Goal: Task Accomplishment & Management: Manage account settings

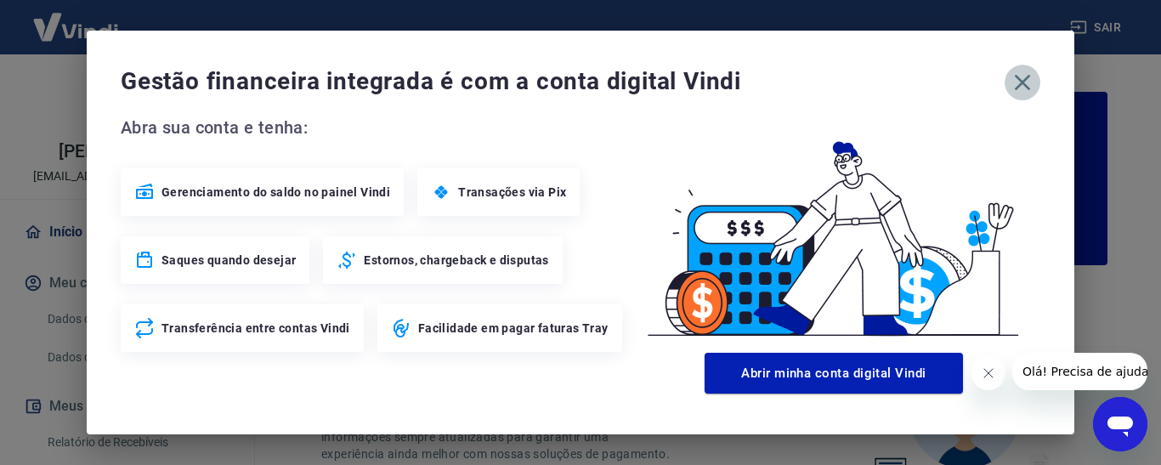
click at [1023, 85] on icon "button" at bounding box center [1022, 82] width 27 height 27
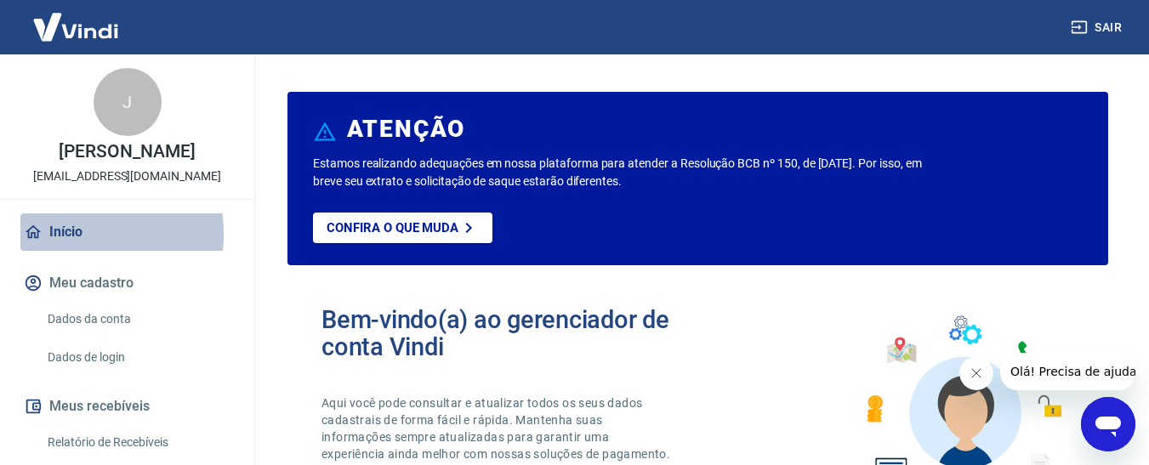
click at [58, 234] on link "Início" at bounding box center [126, 231] width 213 height 37
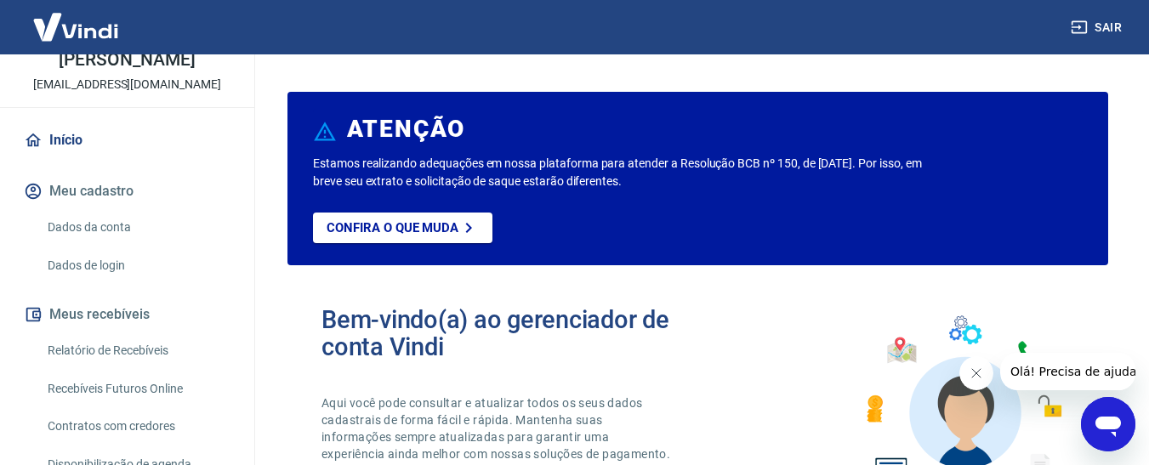
scroll to position [170, 0]
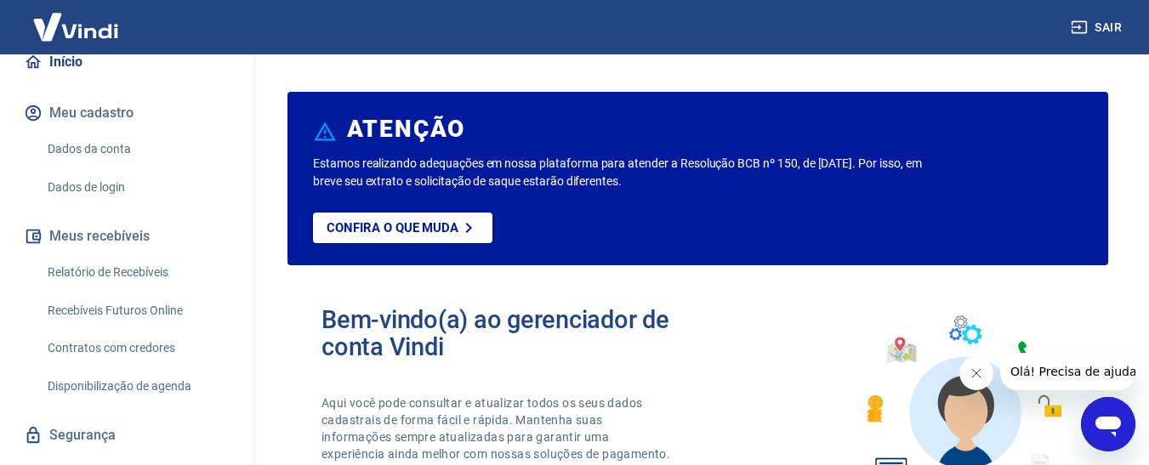
click at [126, 271] on link "Relatório de Recebíveis" at bounding box center [137, 272] width 193 height 35
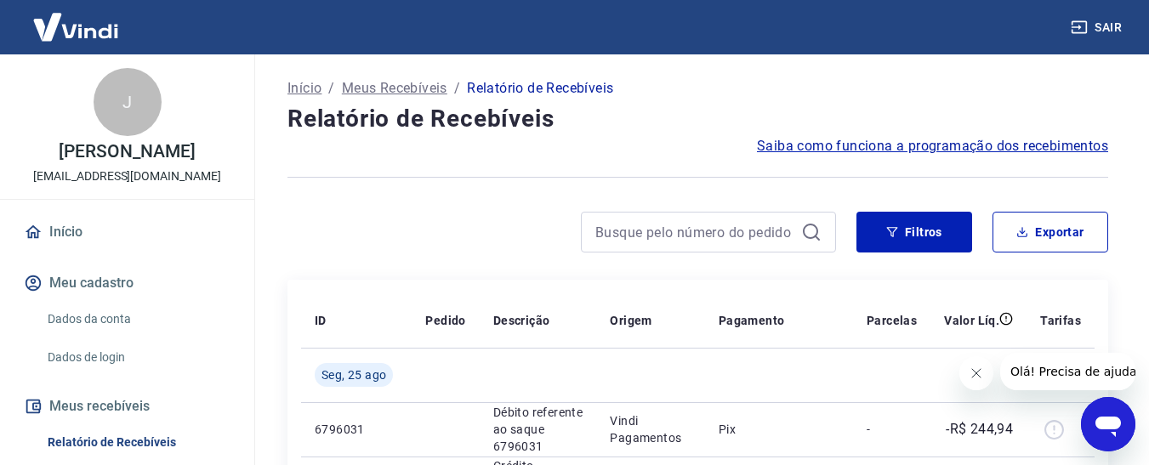
click at [60, 231] on link "Início" at bounding box center [126, 231] width 213 height 37
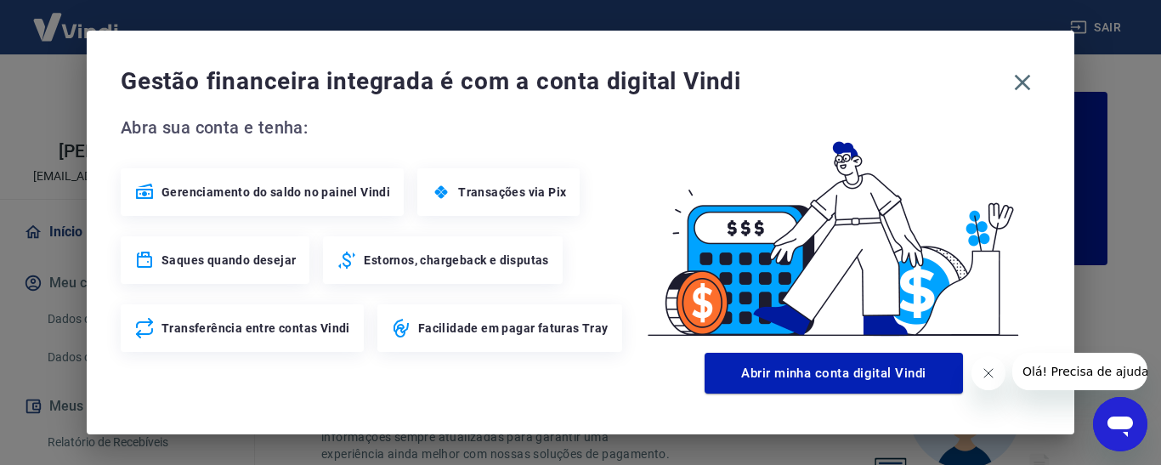
click at [996, 370] on button "Fechar mensagem da empresa" at bounding box center [988, 373] width 34 height 34
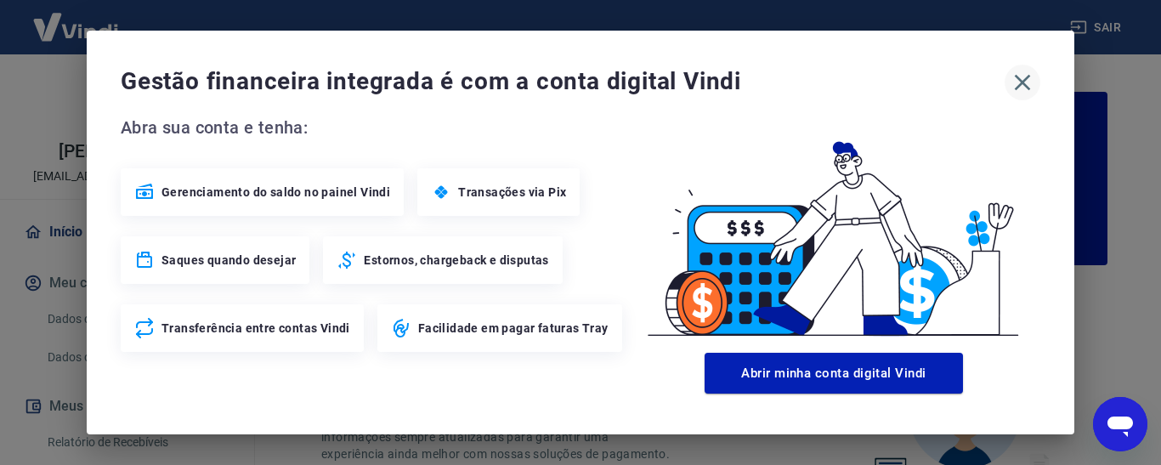
click at [1026, 80] on icon "button" at bounding box center [1023, 83] width 16 height 16
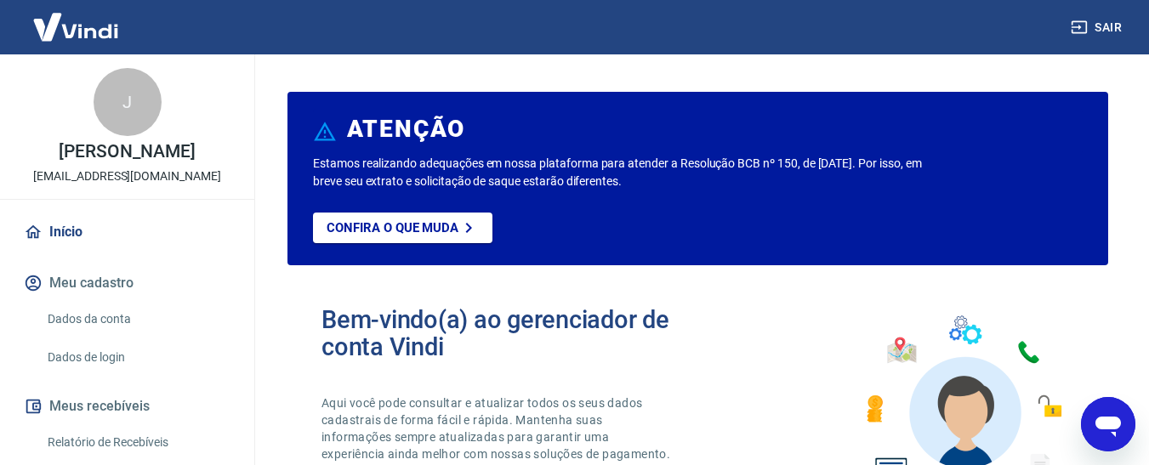
click at [87, 39] on img at bounding box center [75, 27] width 111 height 52
click at [87, 36] on img at bounding box center [75, 27] width 111 height 52
click at [77, 233] on link "Início" at bounding box center [126, 231] width 213 height 37
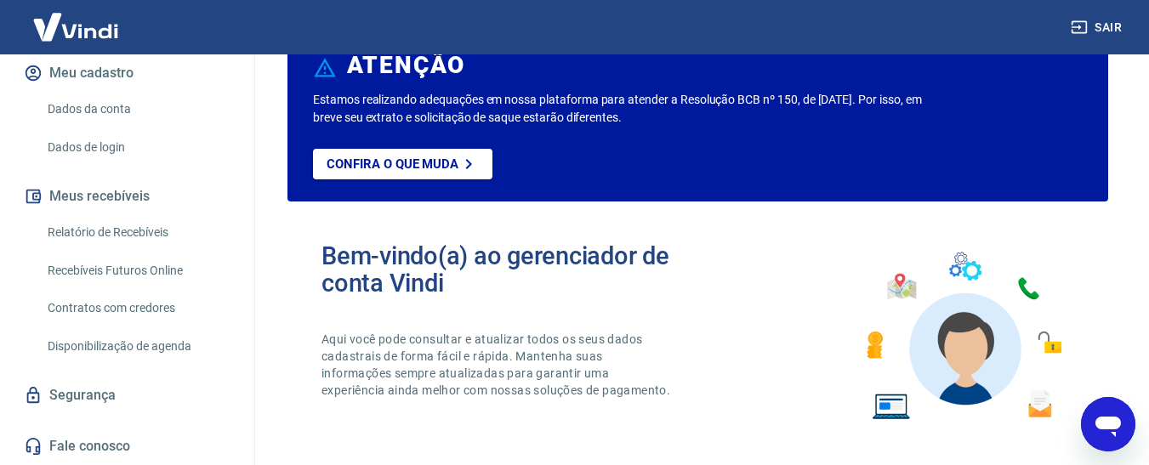
scroll to position [170, 0]
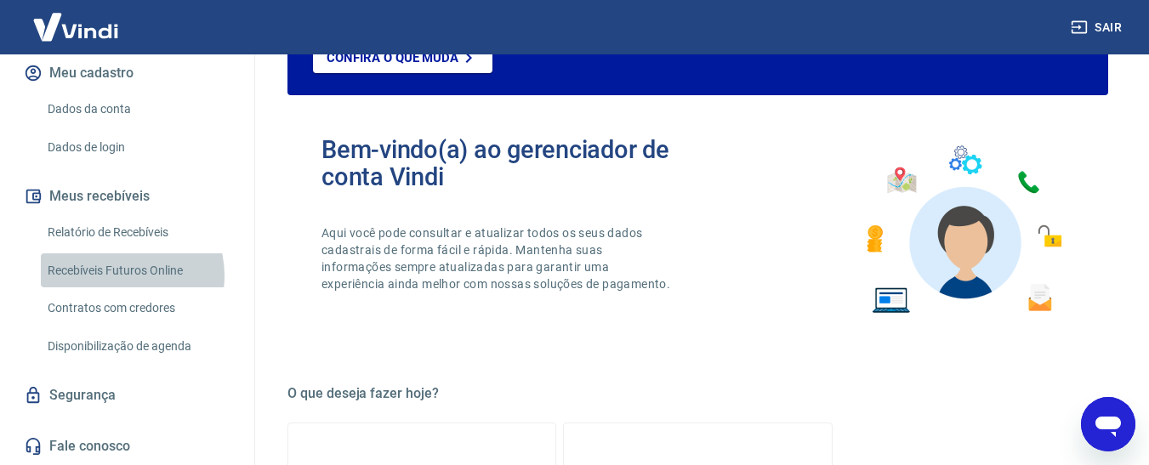
click at [120, 275] on link "Recebíveis Futuros Online" at bounding box center [137, 270] width 193 height 35
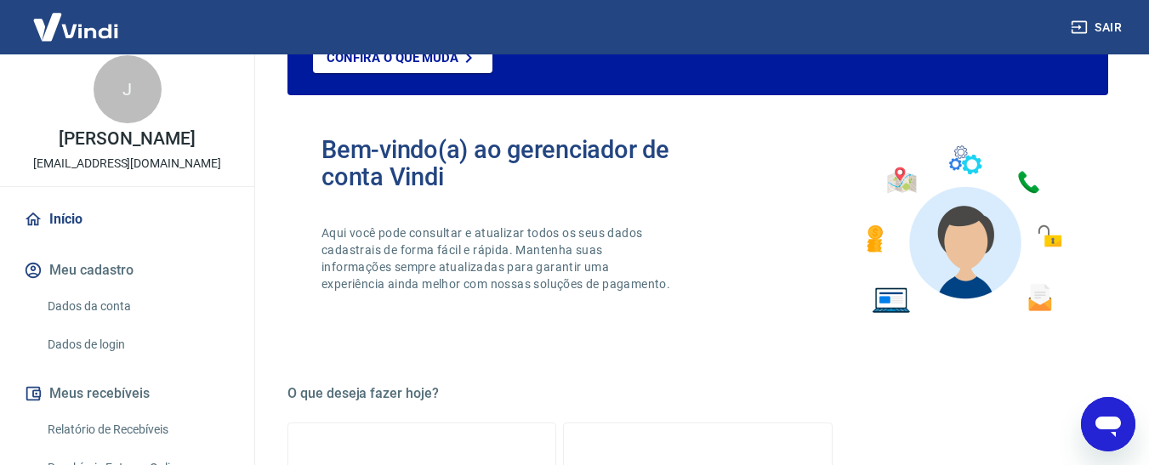
scroll to position [0, 0]
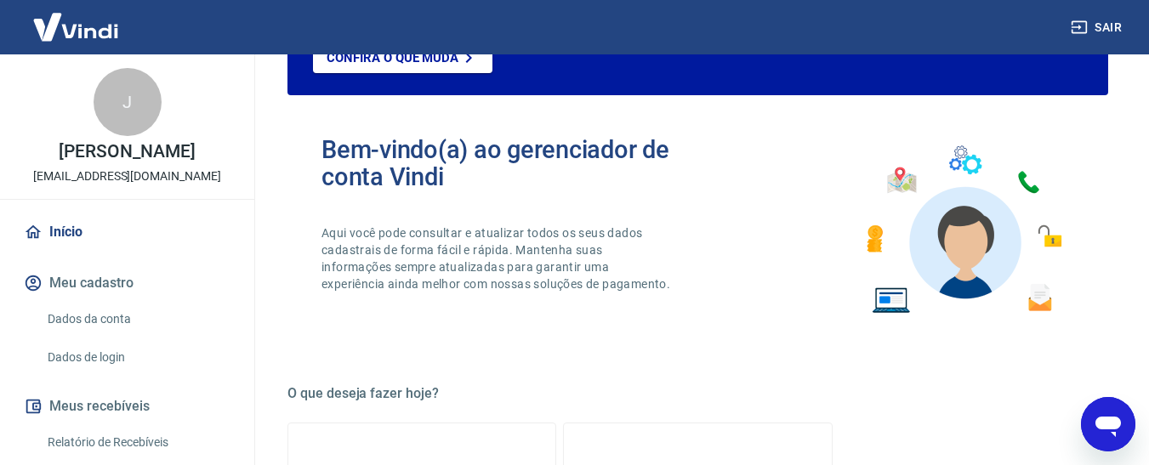
click at [1097, 22] on button "Sair" at bounding box center [1097, 27] width 61 height 31
